Goal: Task Accomplishment & Management: Complete application form

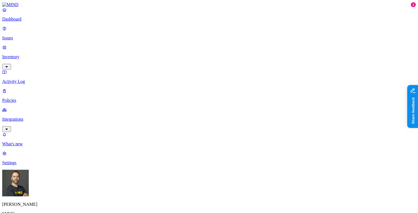
click at [51, 203] on html "Dashboard Issues Inventory Activity Log Policies Integrations What's new 1 Sett…" at bounding box center [209, 169] width 418 height 338
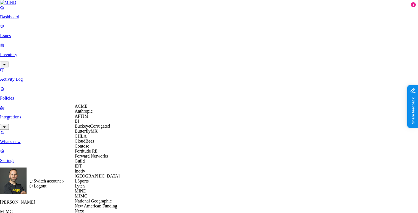
scroll to position [160, 0]
click at [95, 198] on span "National Geographic" at bounding box center [93, 200] width 37 height 5
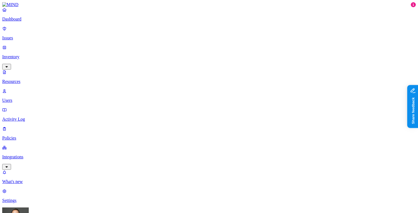
click at [26, 22] on p "Dashboard" at bounding box center [209, 19] width 414 height 5
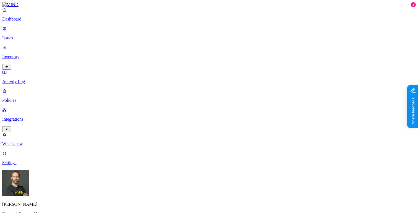
click at [27, 54] on p "Inventory" at bounding box center [209, 56] width 414 height 5
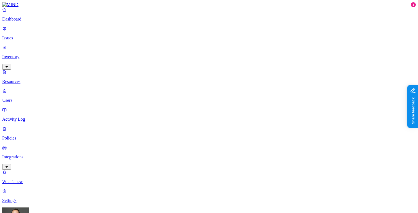
click at [27, 98] on p "Users" at bounding box center [209, 100] width 414 height 5
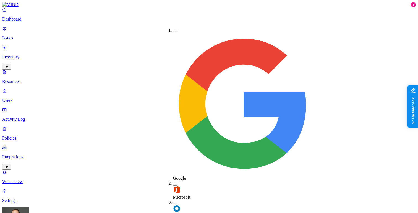
click at [173, 202] on button "button" at bounding box center [175, 203] width 4 height 2
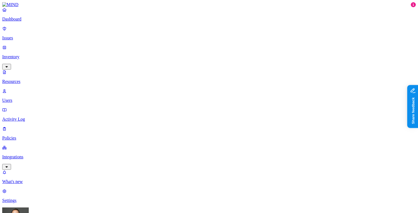
scroll to position [11, 0]
click at [31, 22] on p "Dashboard" at bounding box center [209, 19] width 414 height 5
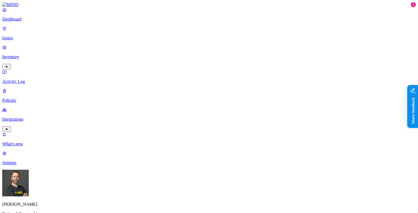
click at [22, 98] on p "Policies" at bounding box center [209, 100] width 414 height 5
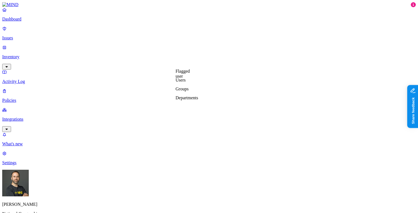
click at [187, 100] on label "Departments" at bounding box center [187, 97] width 23 height 5
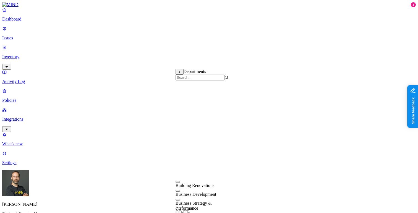
scroll to position [0, 0]
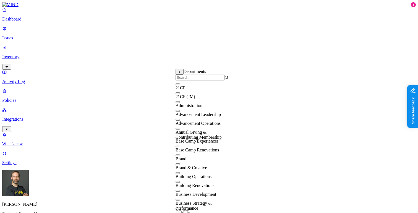
click at [179, 73] on icon at bounding box center [180, 71] width 4 height 3
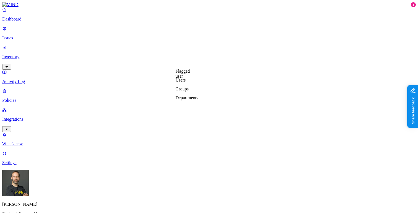
click at [185, 91] on label "Groups" at bounding box center [182, 88] width 13 height 5
